Goal: Task Accomplishment & Management: Manage account settings

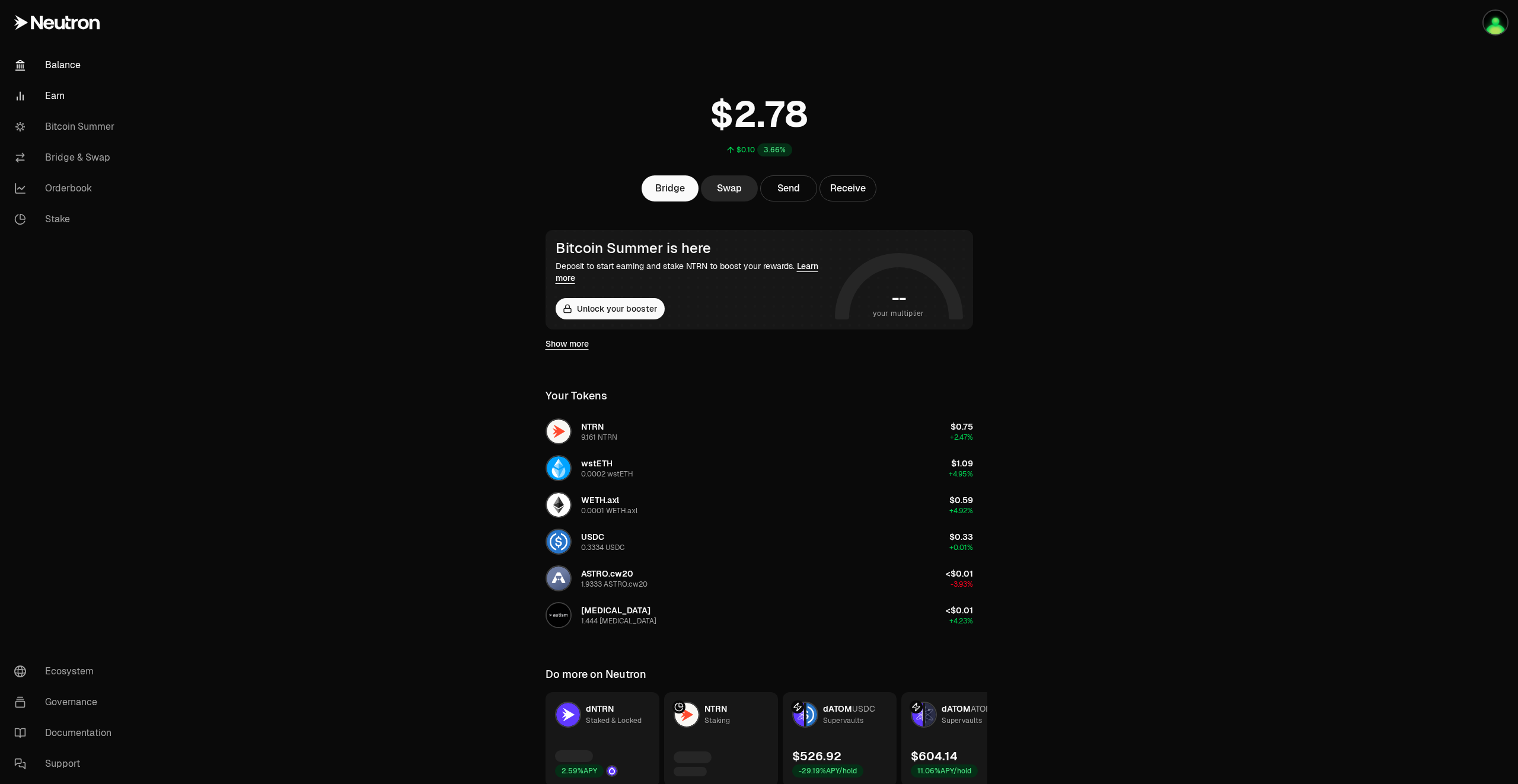
click at [68, 97] on link "Earn" at bounding box center [67, 96] width 123 height 31
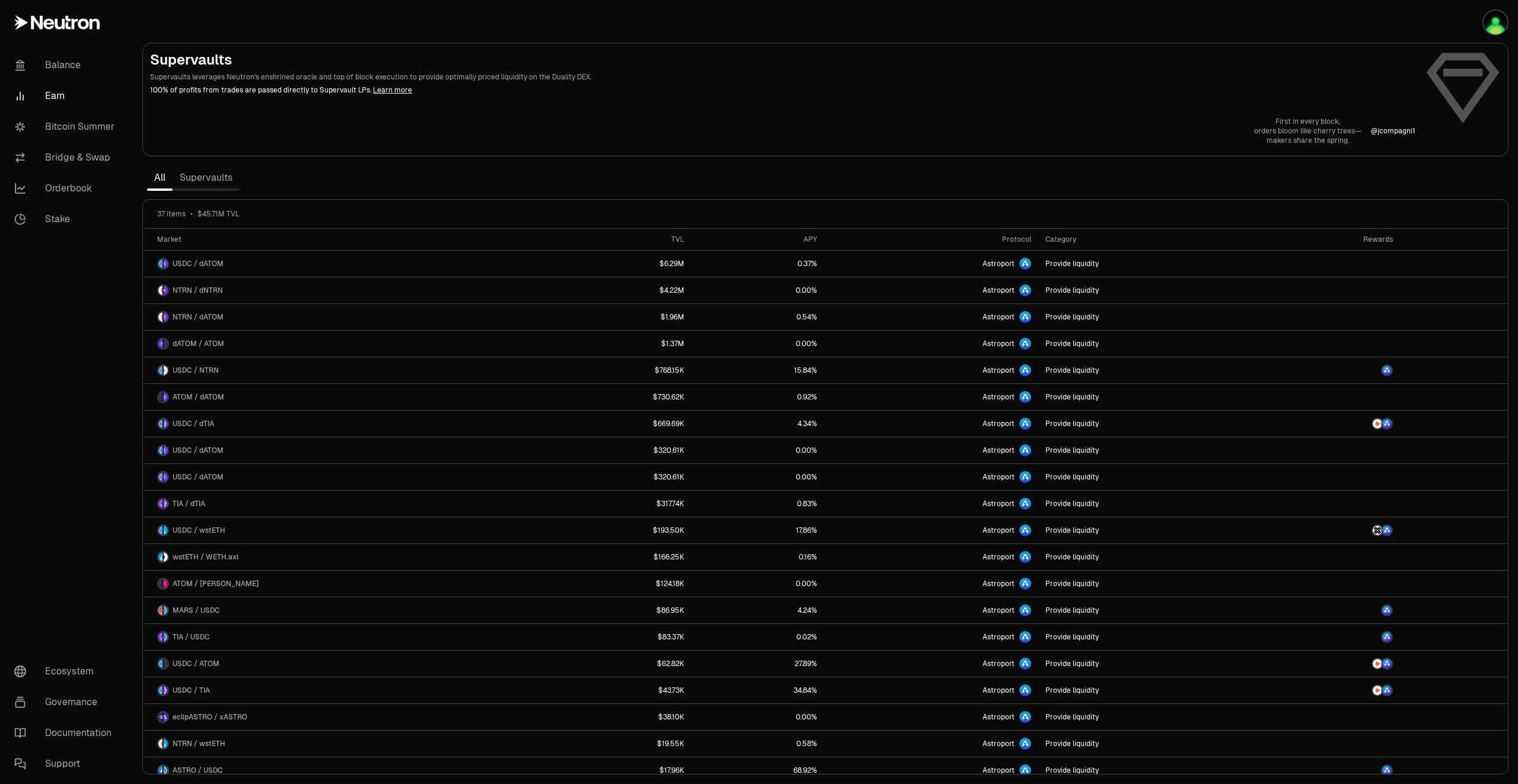
click at [228, 178] on link "Supervaults" at bounding box center [206, 178] width 67 height 24
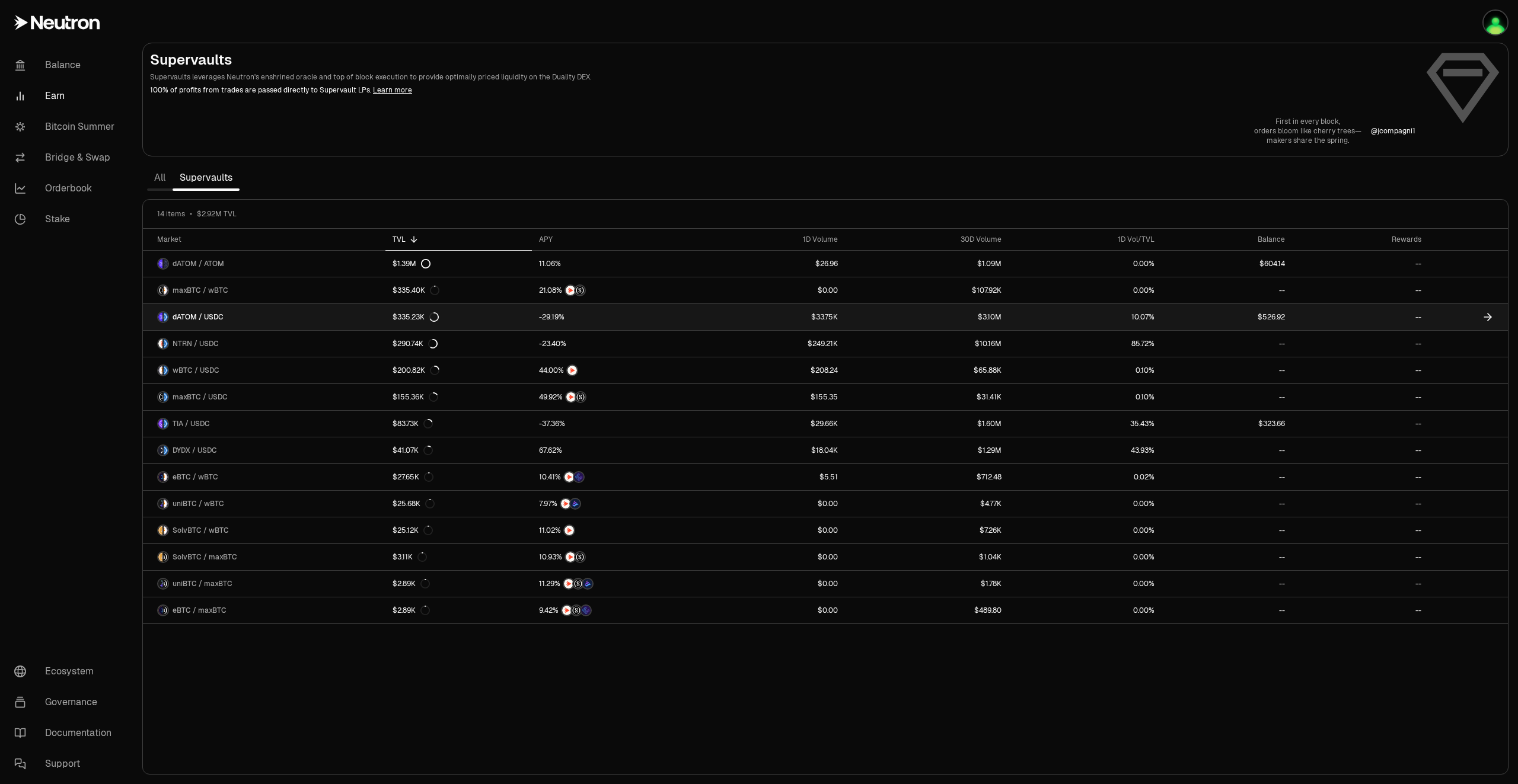
click at [1497, 316] on link at bounding box center [1468, 317] width 80 height 26
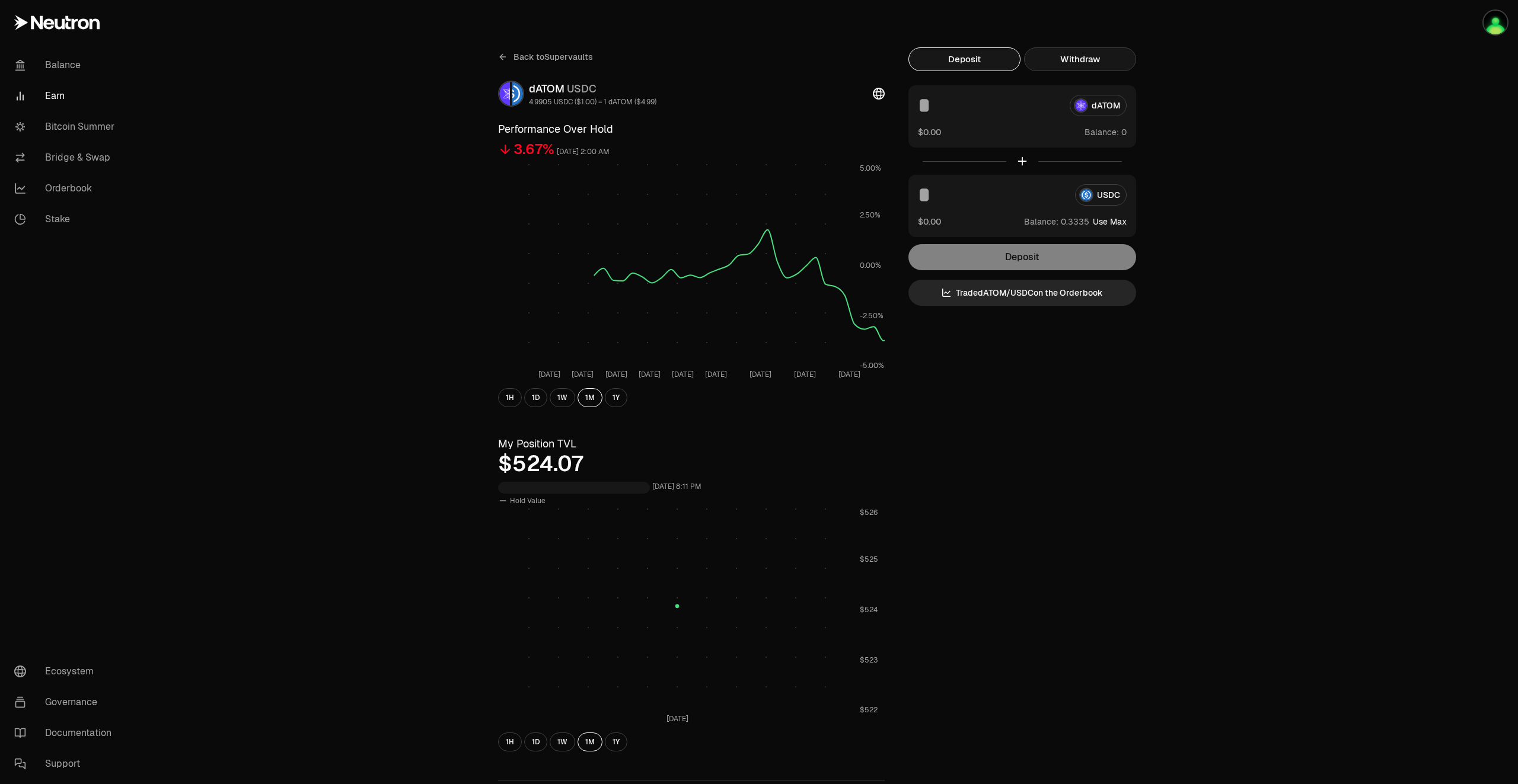
click at [1089, 53] on button "Withdraw" at bounding box center [1080, 59] width 112 height 24
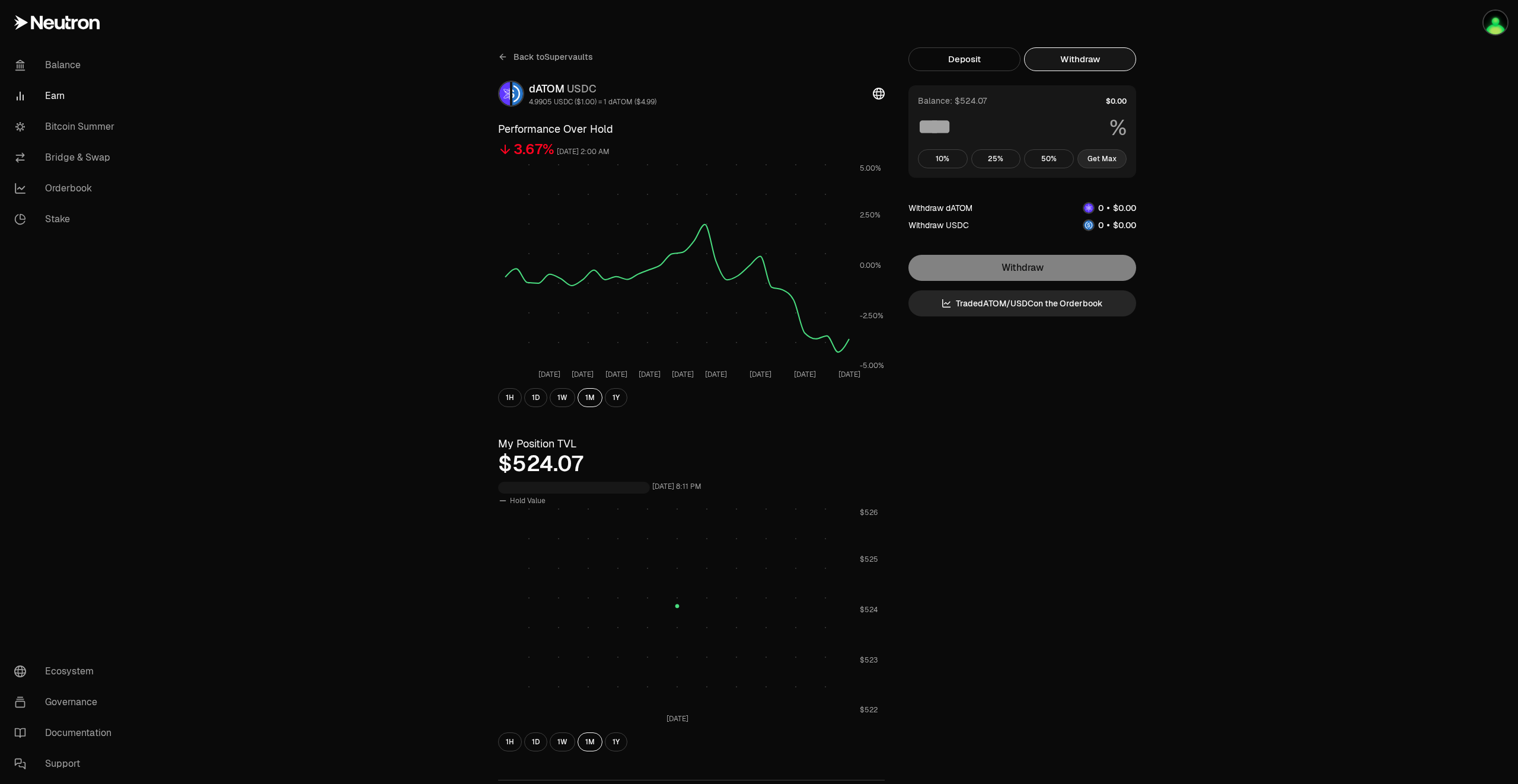
click at [1122, 156] on button "Get Max" at bounding box center [1102, 158] width 50 height 19
type input "***"
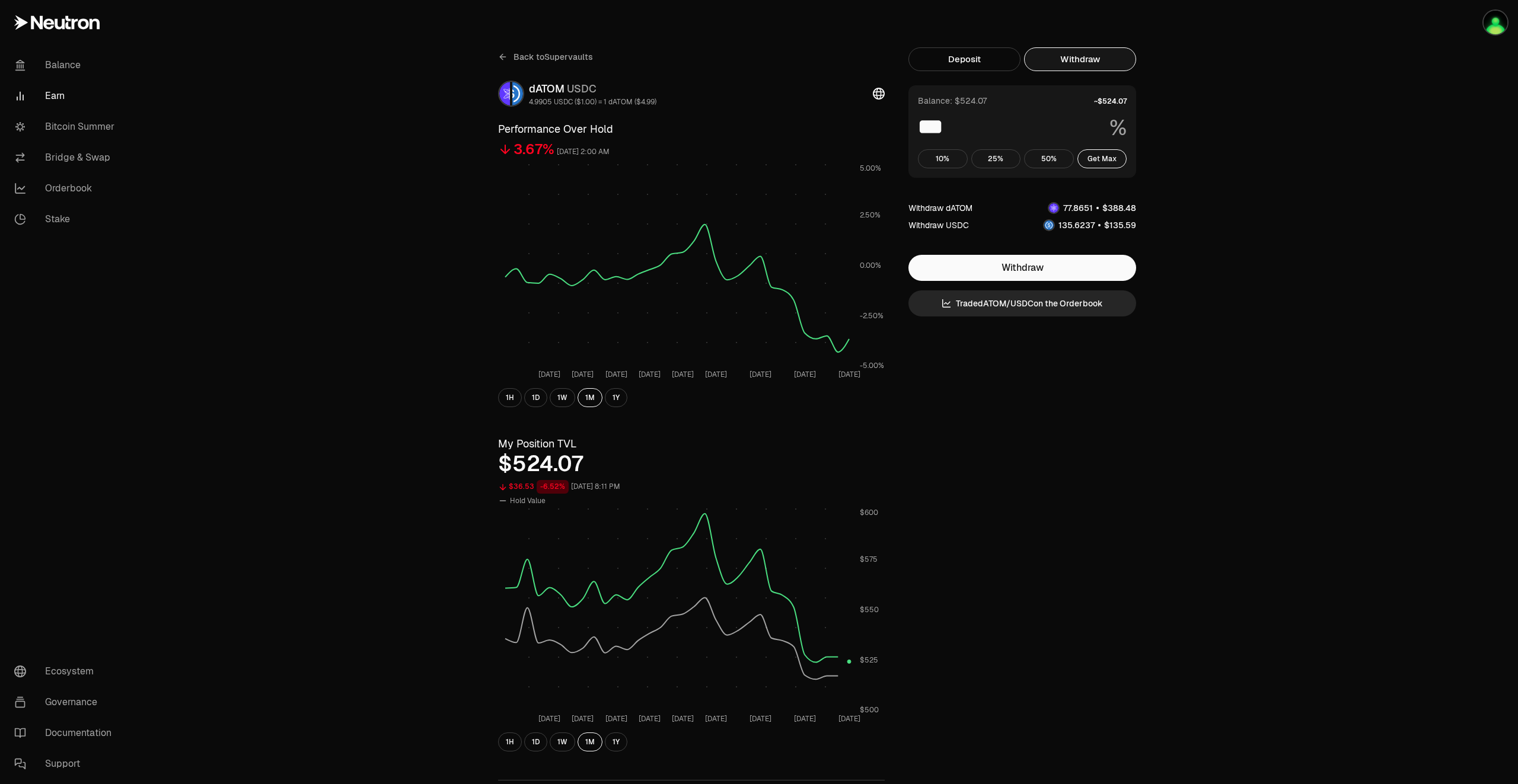
click at [58, 97] on link "Earn" at bounding box center [67, 96] width 123 height 31
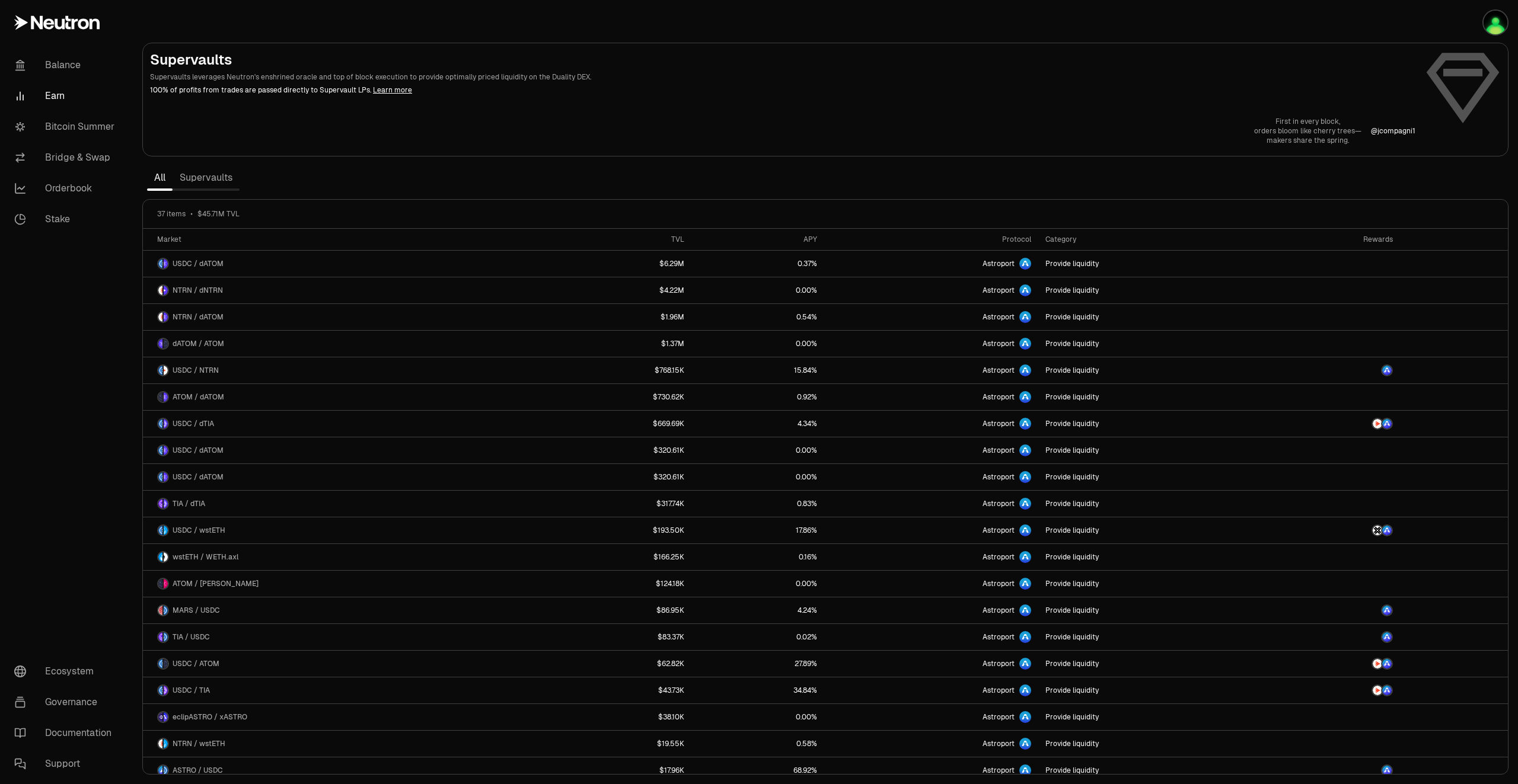
click at [195, 176] on link "Supervaults" at bounding box center [206, 178] width 67 height 24
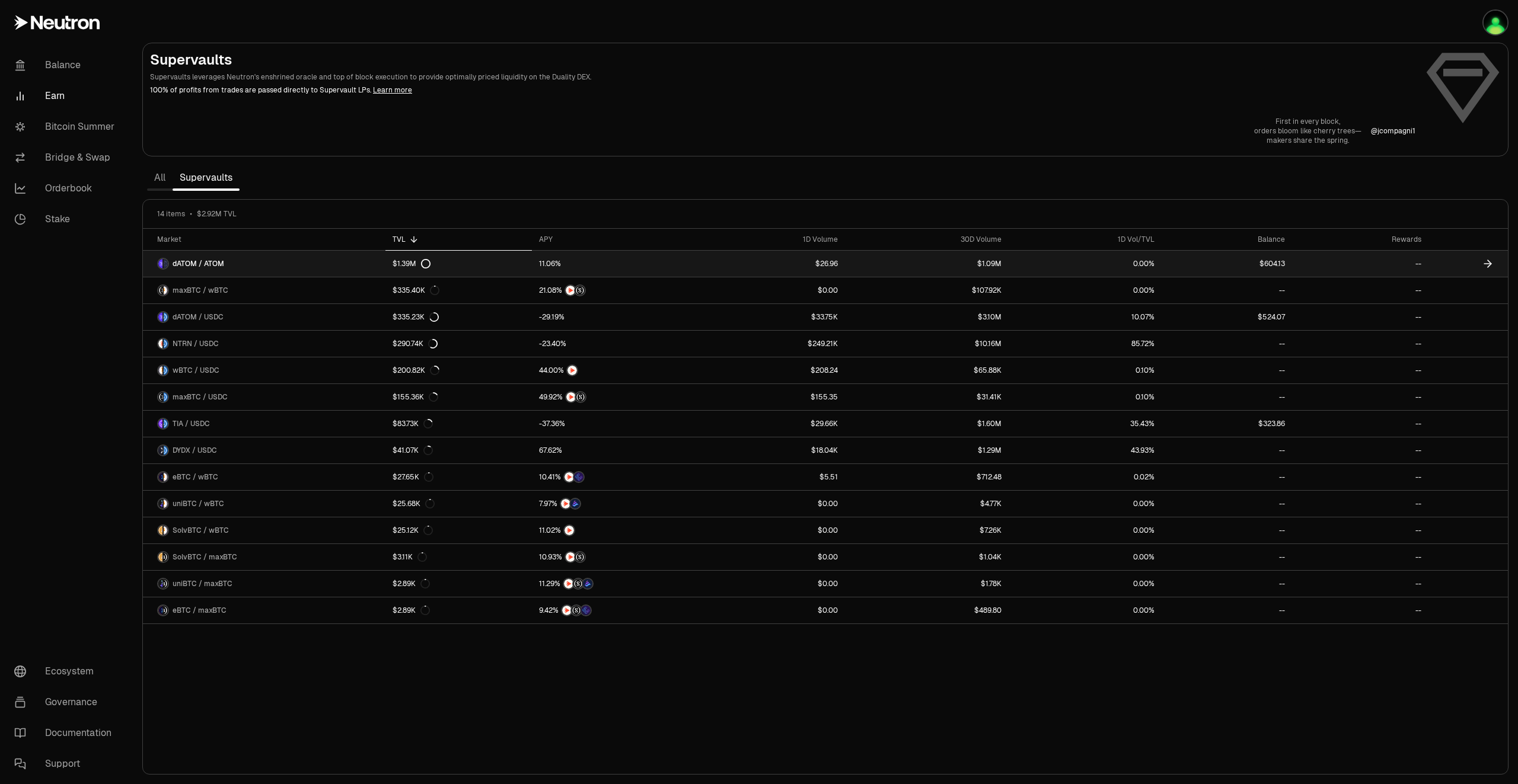
click at [1427, 267] on link "--" at bounding box center [1360, 264] width 136 height 26
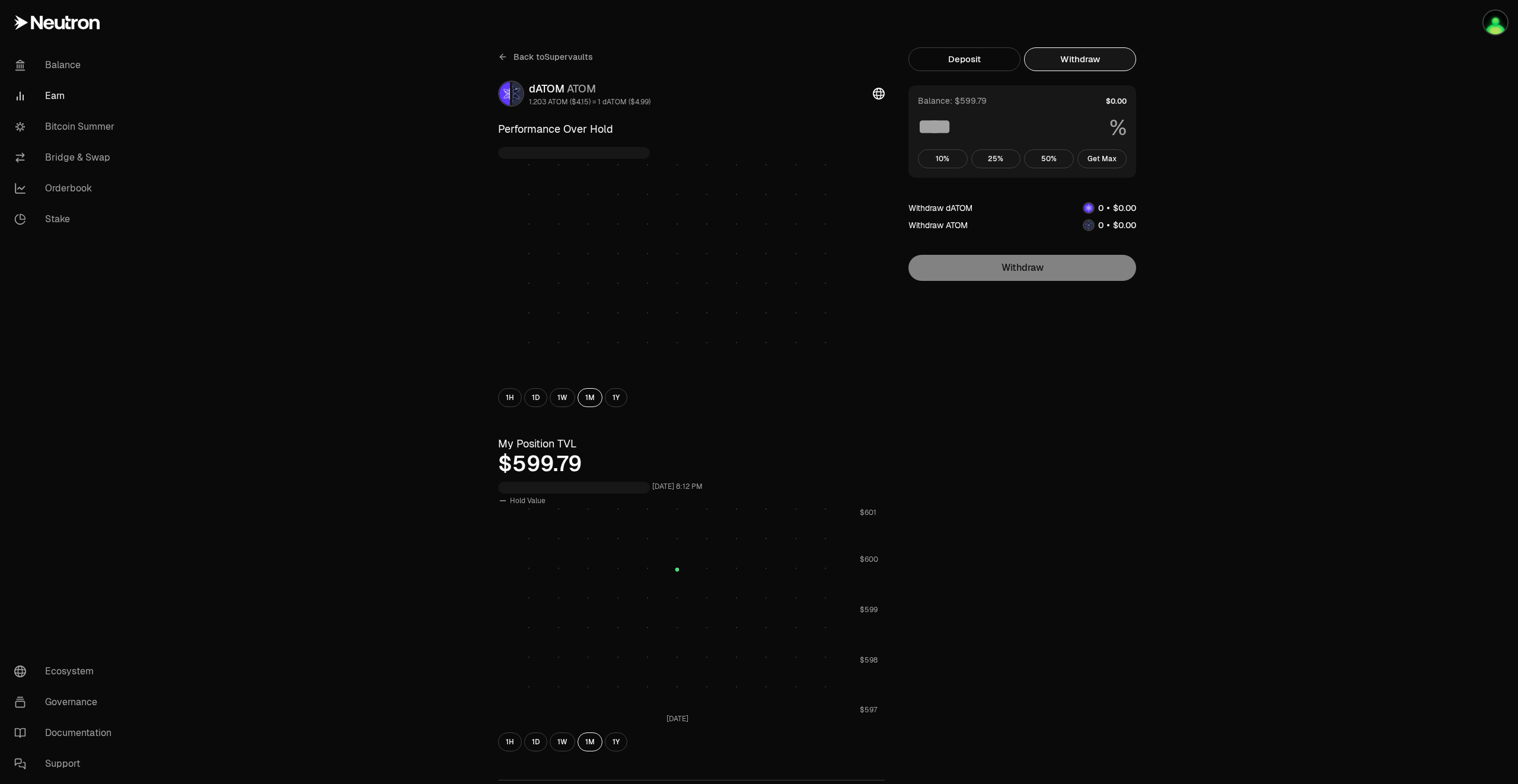
click at [1066, 60] on button "Withdraw" at bounding box center [1080, 59] width 112 height 24
click at [1105, 158] on button "Get Max" at bounding box center [1102, 158] width 50 height 19
type input "***"
